Goal: Information Seeking & Learning: Learn about a topic

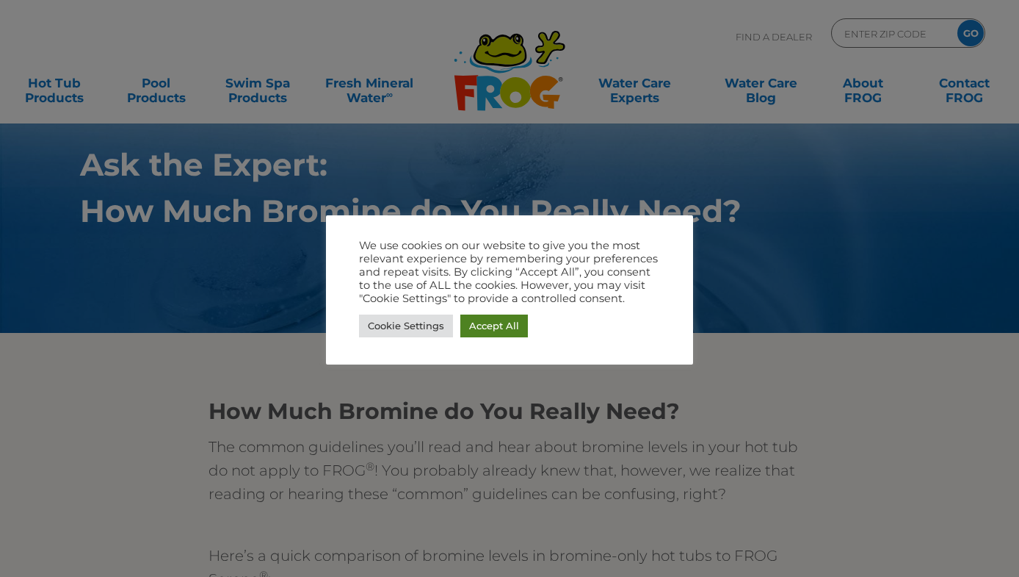
click at [499, 324] on link "Accept All" at bounding box center [494, 325] width 68 height 23
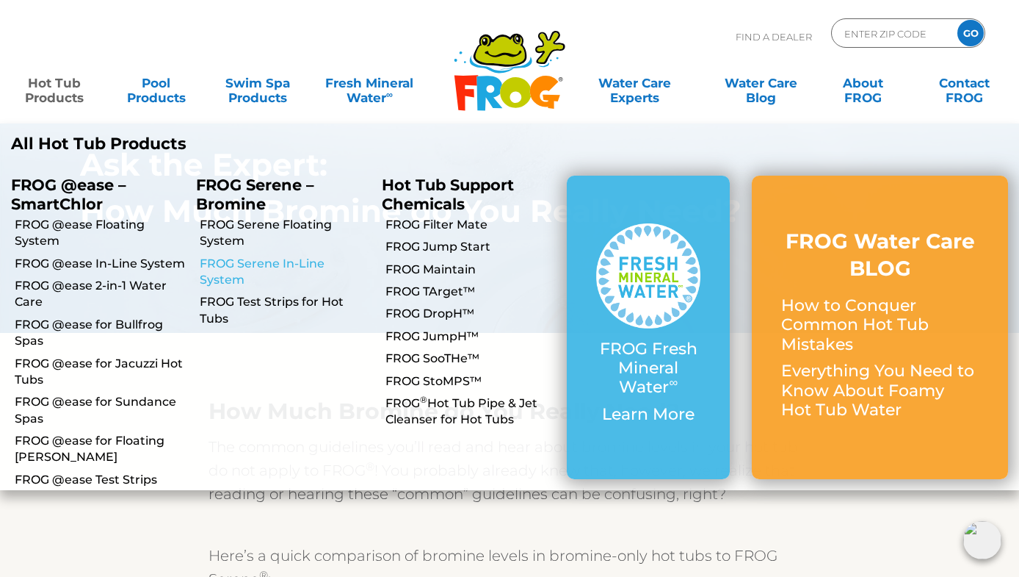
click at [227, 260] on link "FROG Serene In-Line System" at bounding box center [285, 272] width 170 height 33
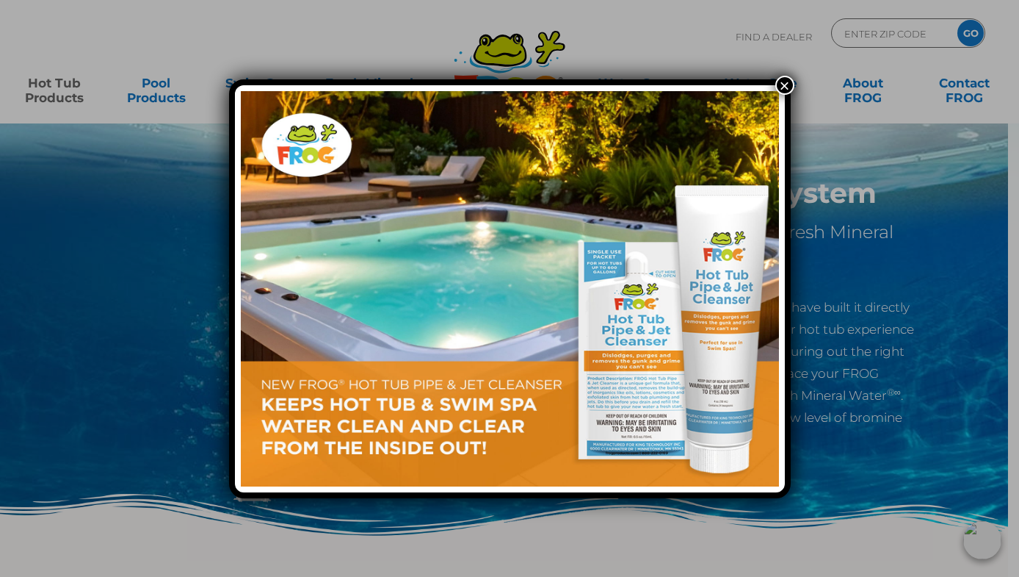
click at [781, 87] on button "×" at bounding box center [785, 85] width 19 height 19
